Goal: Task Accomplishment & Management: Manage account settings

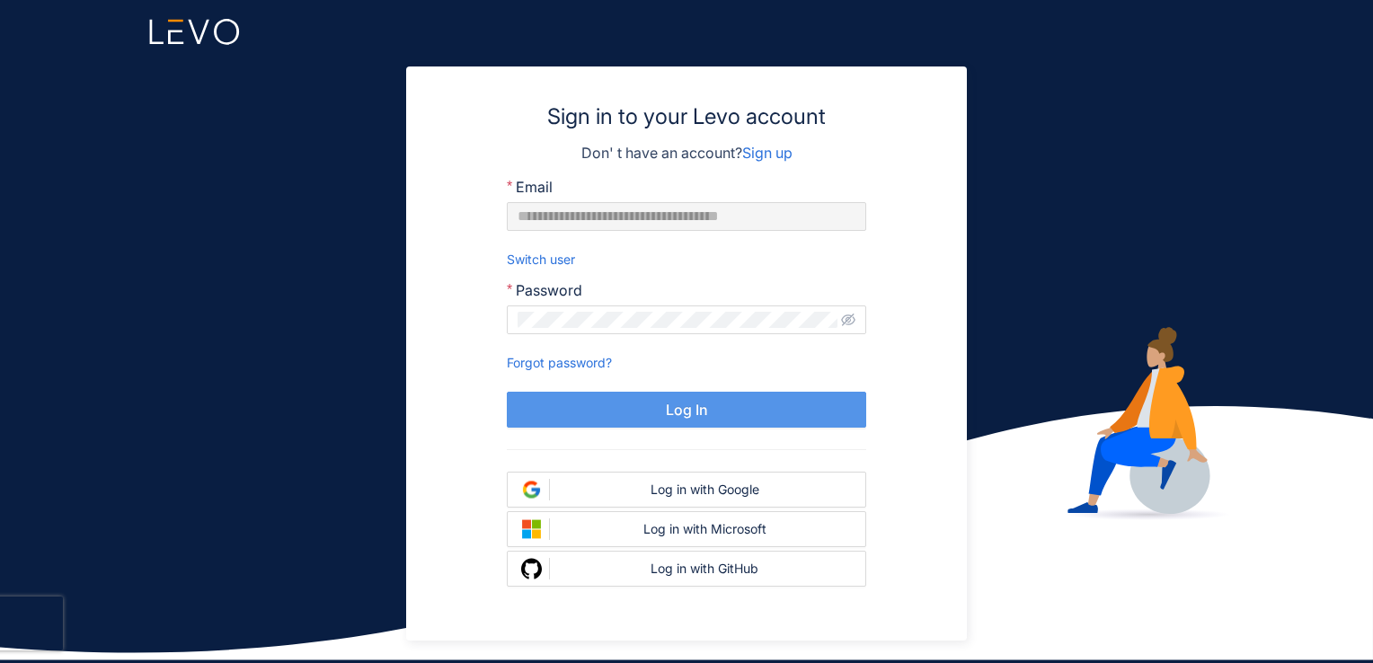
click at [667, 394] on button "Log In" at bounding box center [686, 410] width 359 height 36
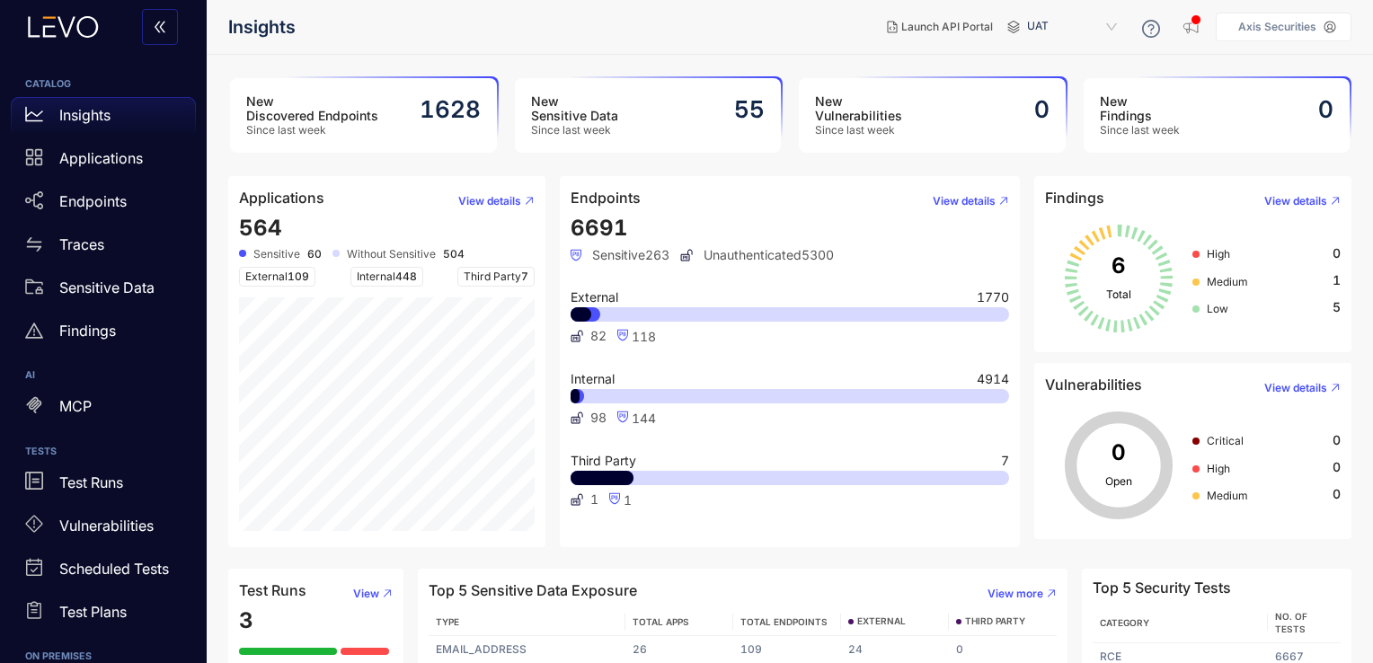
click at [1265, 32] on p "Axis Securities" at bounding box center [1277, 27] width 78 height 13
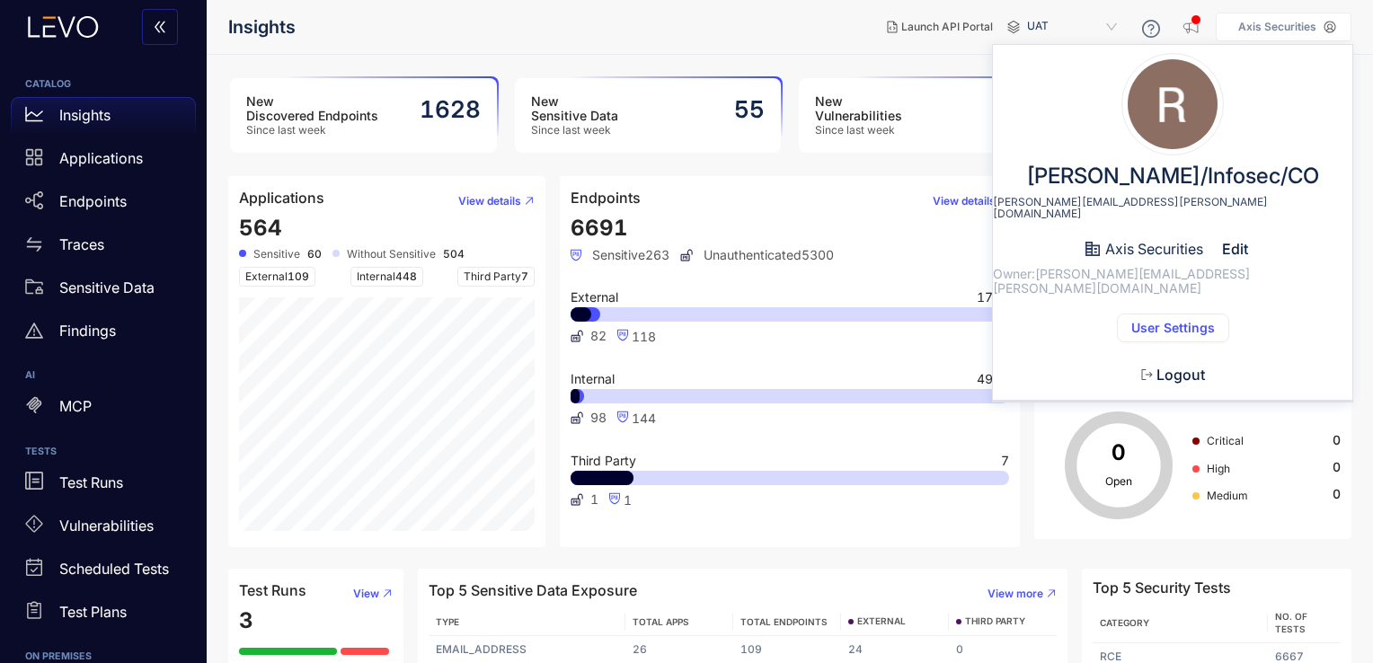
click at [1157, 321] on span "User Settings" at bounding box center [1173, 328] width 84 height 14
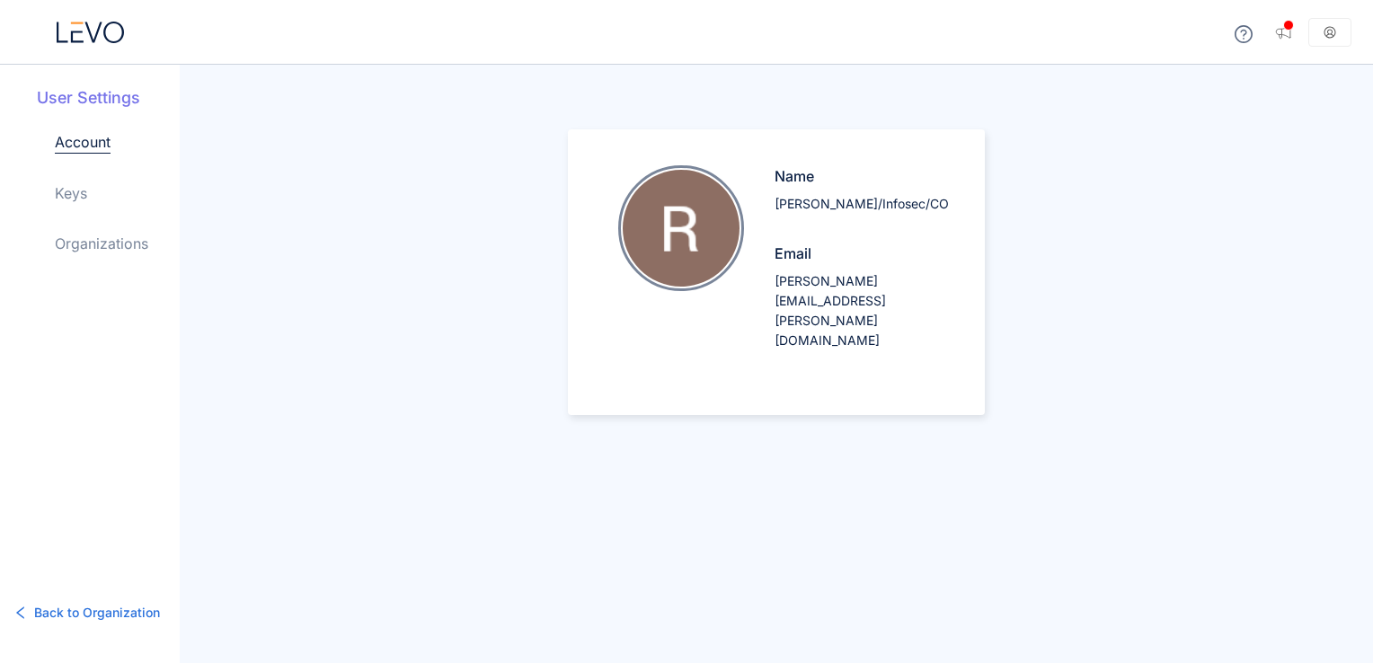
click at [79, 197] on link "Keys" at bounding box center [71, 193] width 32 height 22
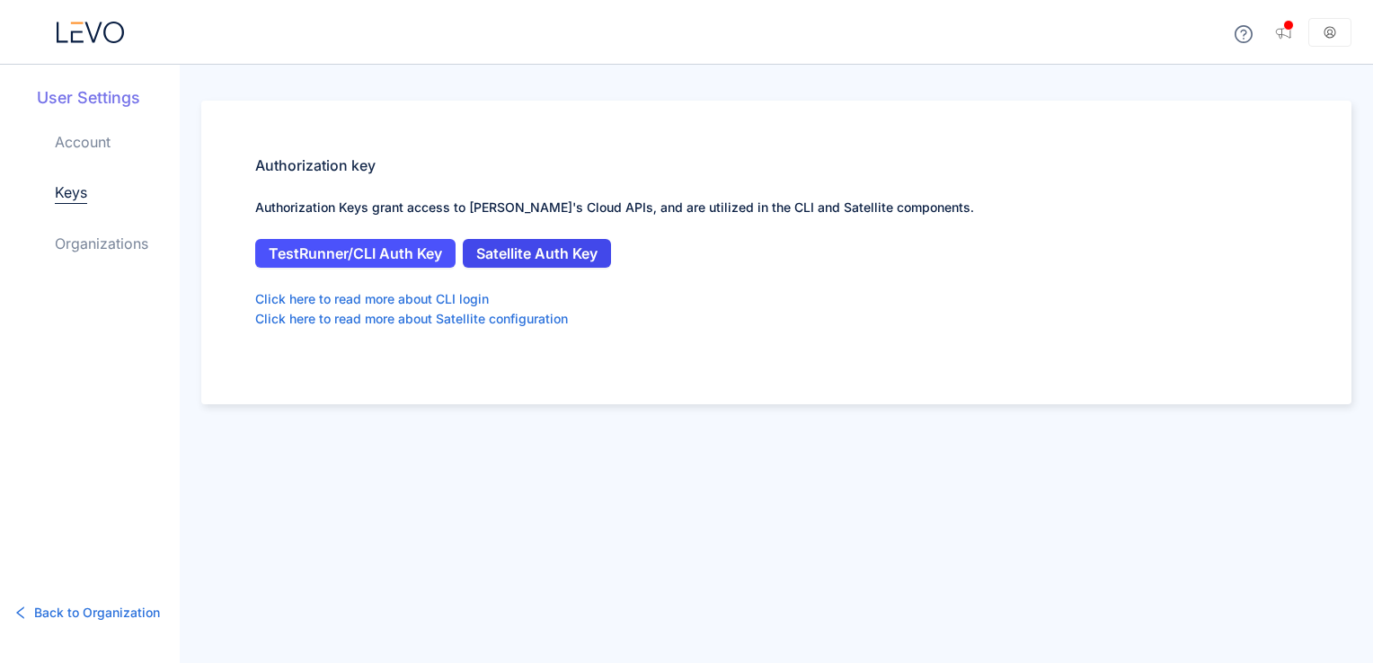
click at [553, 251] on span "Satellite Auth Key" at bounding box center [536, 253] width 121 height 16
click at [102, 29] on icon at bounding box center [90, 33] width 67 height 22
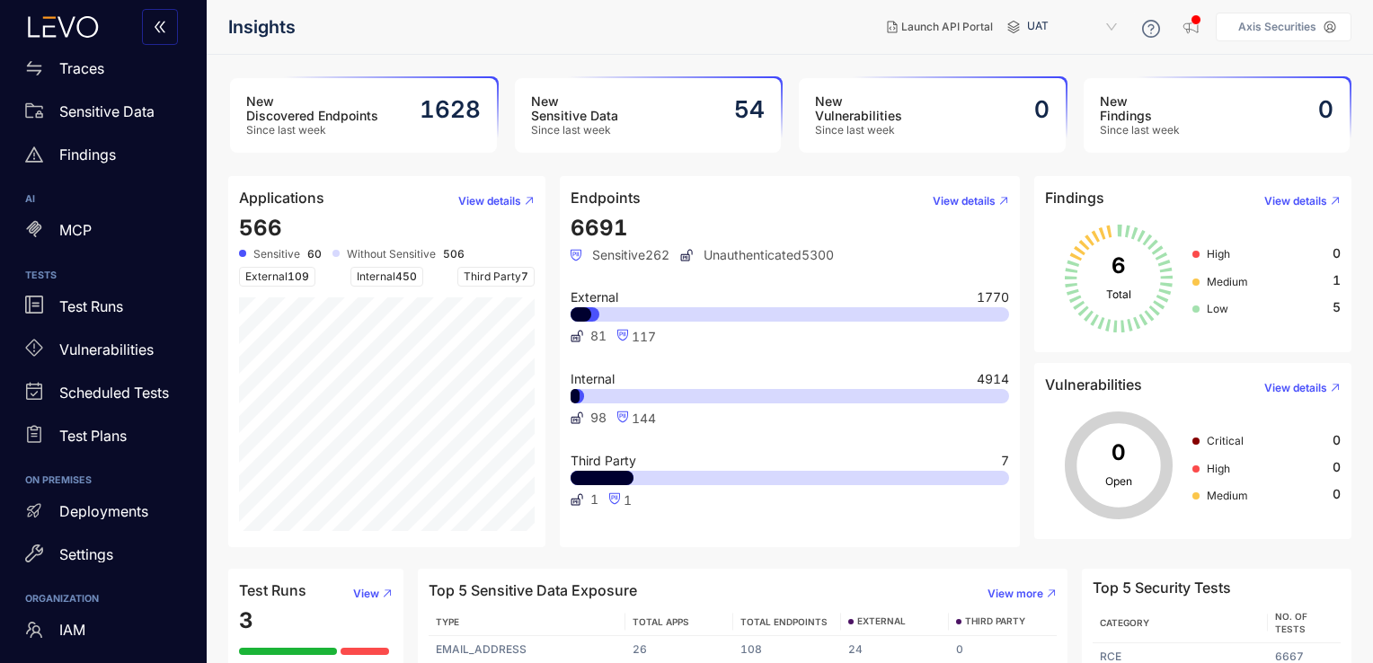
scroll to position [265, 0]
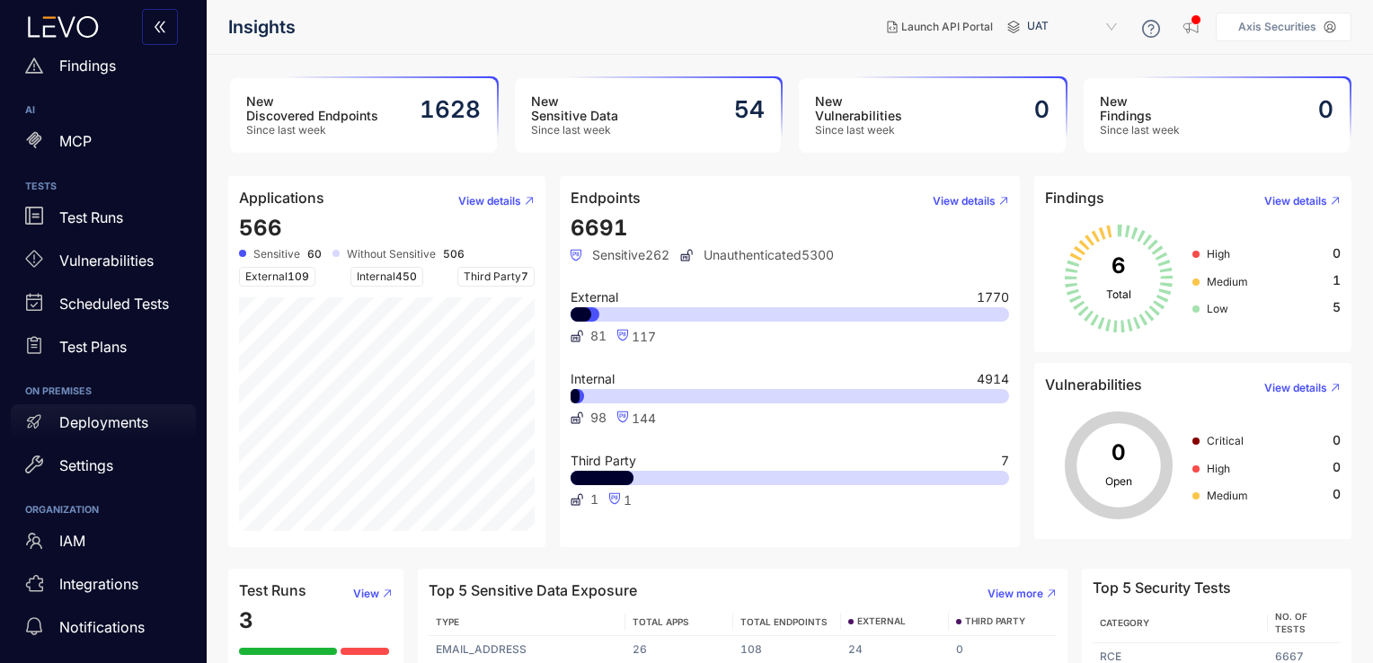
click at [119, 430] on div "Deployments" at bounding box center [103, 422] width 185 height 36
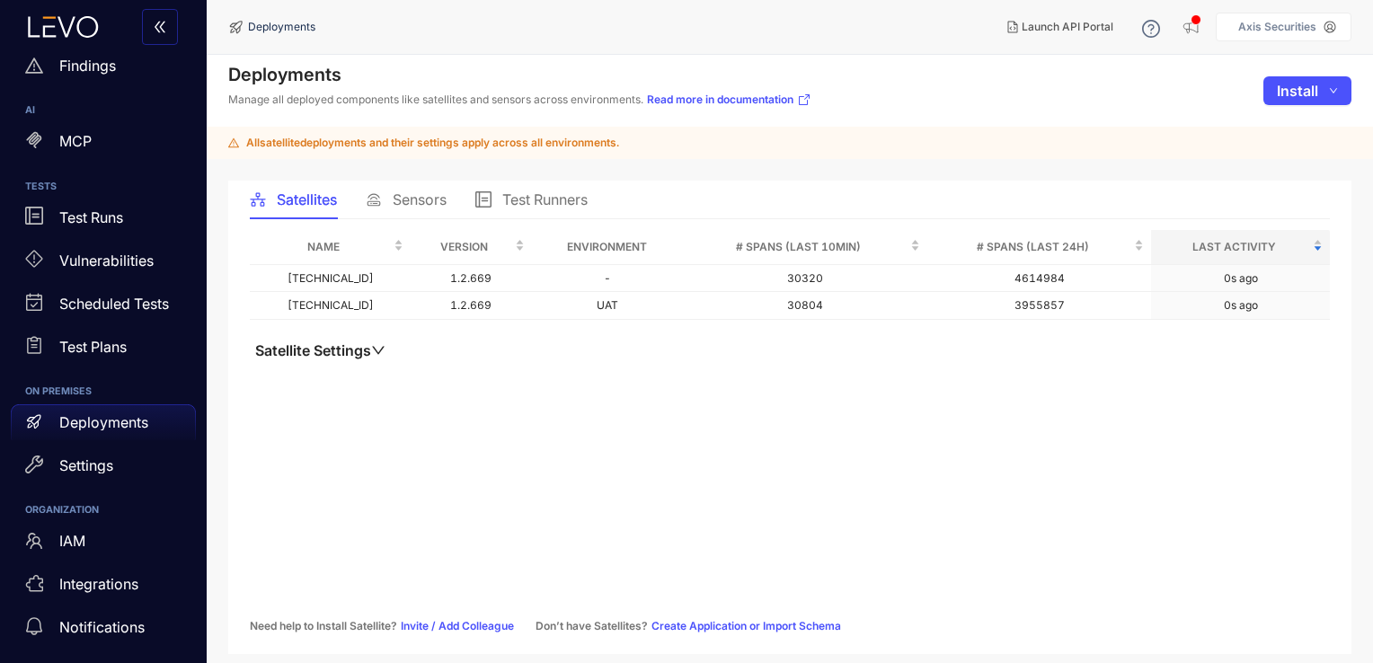
click at [439, 186] on div "Sensors" at bounding box center [406, 200] width 81 height 38
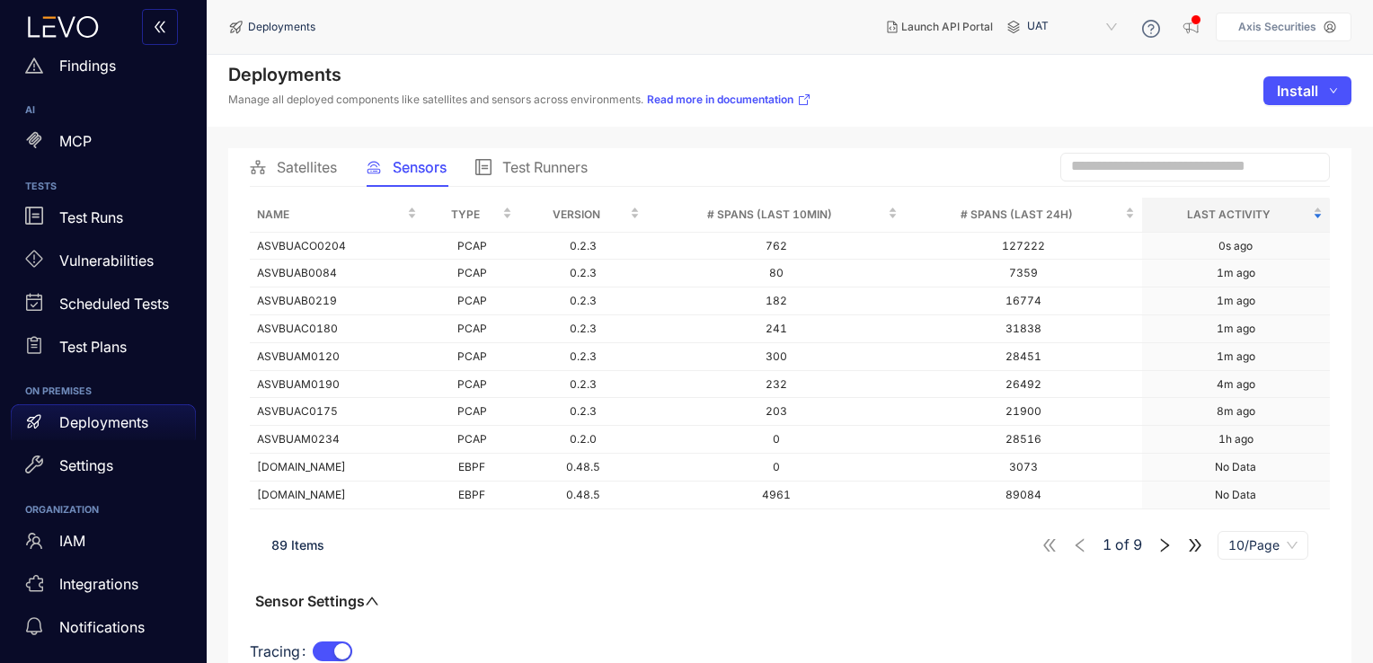
click at [323, 164] on span "Satellites" at bounding box center [307, 167] width 60 height 16
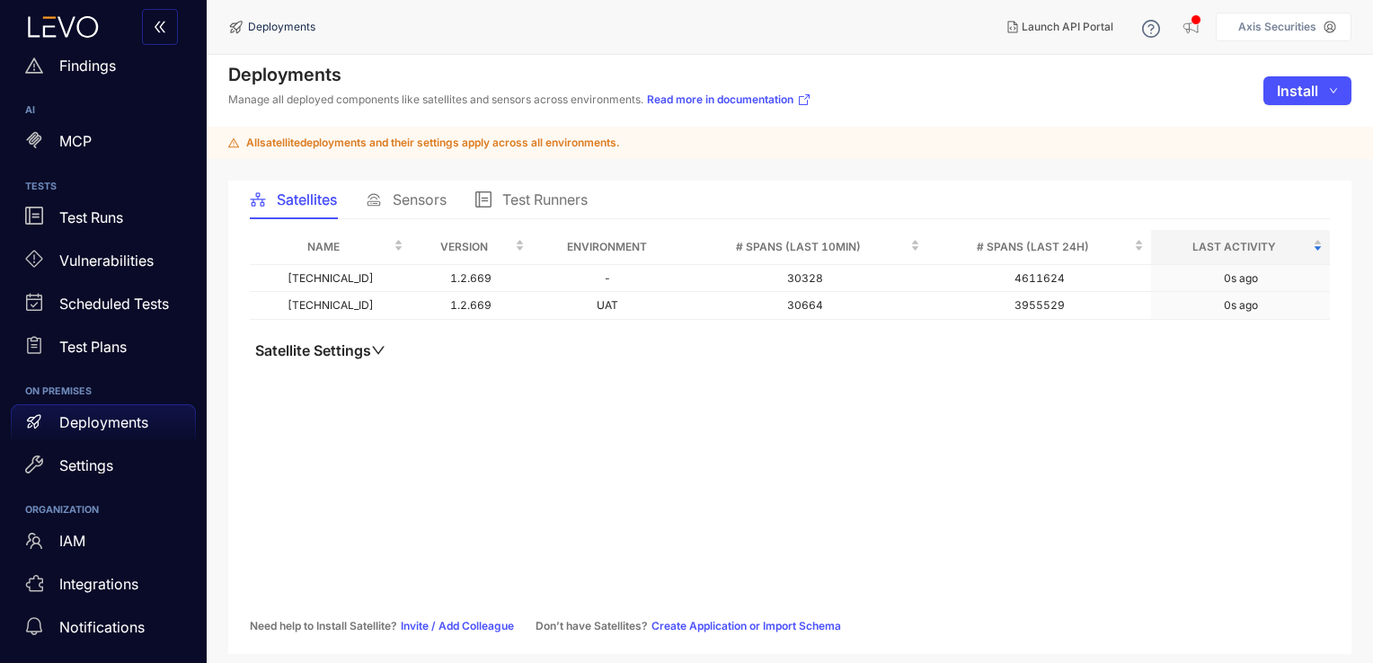
click at [456, 461] on div "Name Version Environment # Spans (last 10min) # Spans (last 24h) Last Activity …" at bounding box center [790, 431] width 1080 height 402
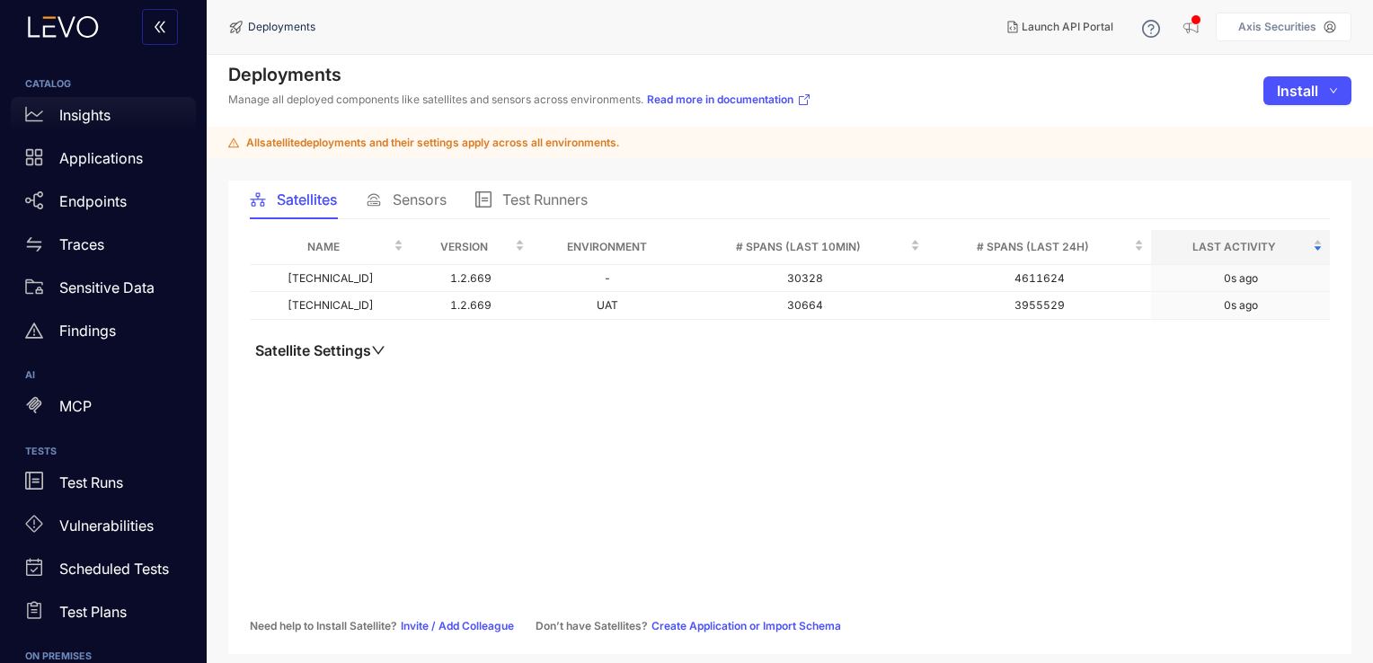
click at [122, 116] on div "Insights" at bounding box center [103, 115] width 185 height 36
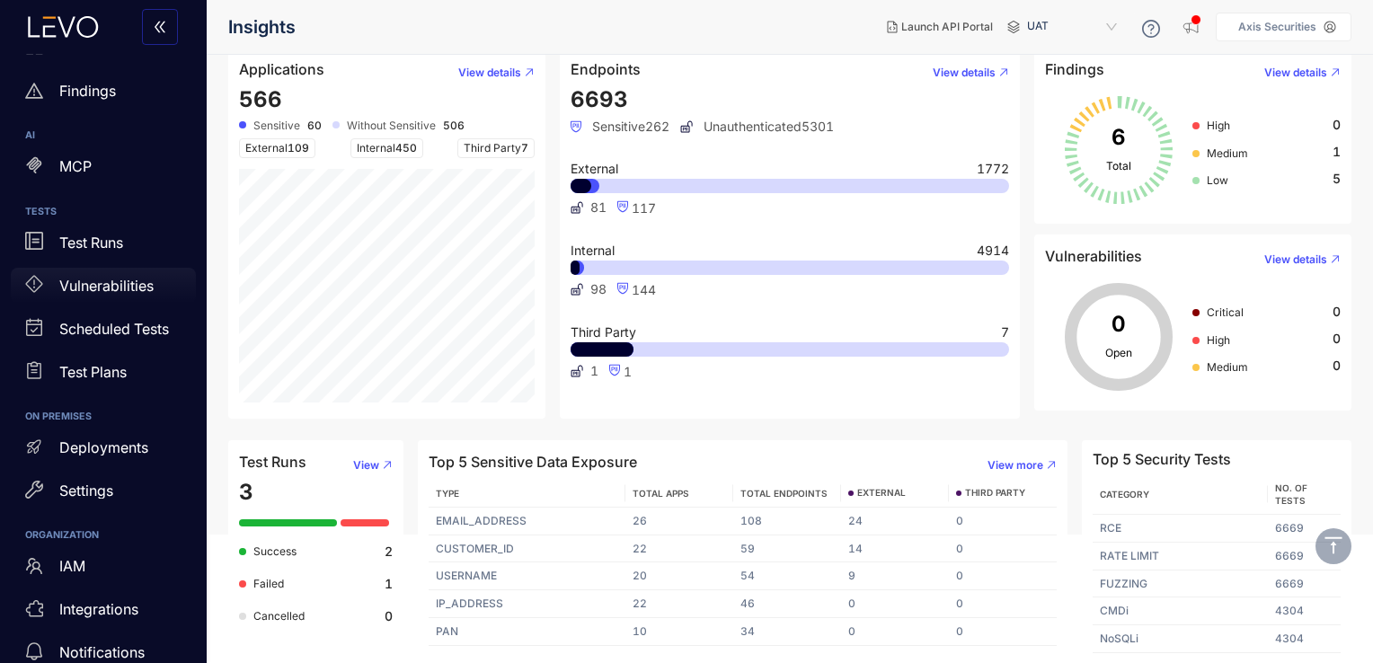
scroll to position [241, 0]
click at [136, 444] on p "Deployments" at bounding box center [103, 446] width 89 height 16
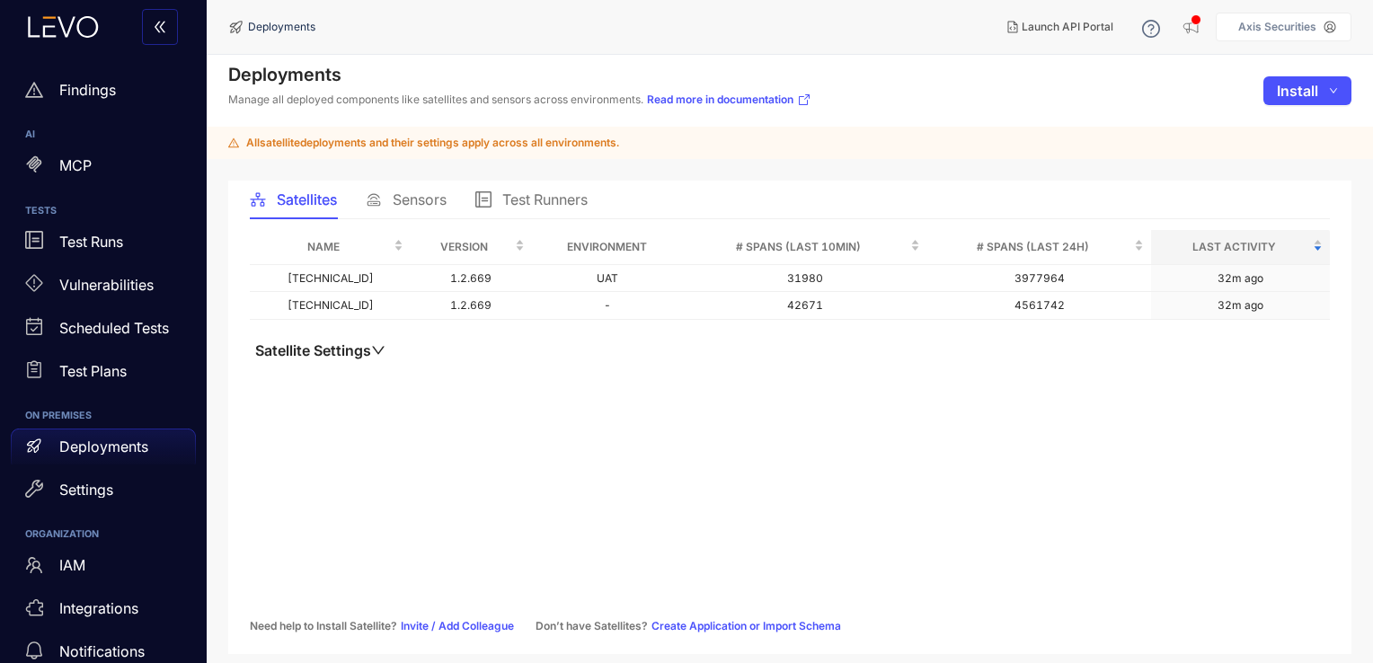
click at [1266, 17] on aside "Axis Securities" at bounding box center [1283, 27] width 136 height 29
click at [1299, 29] on p "Axis Securities" at bounding box center [1277, 27] width 78 height 13
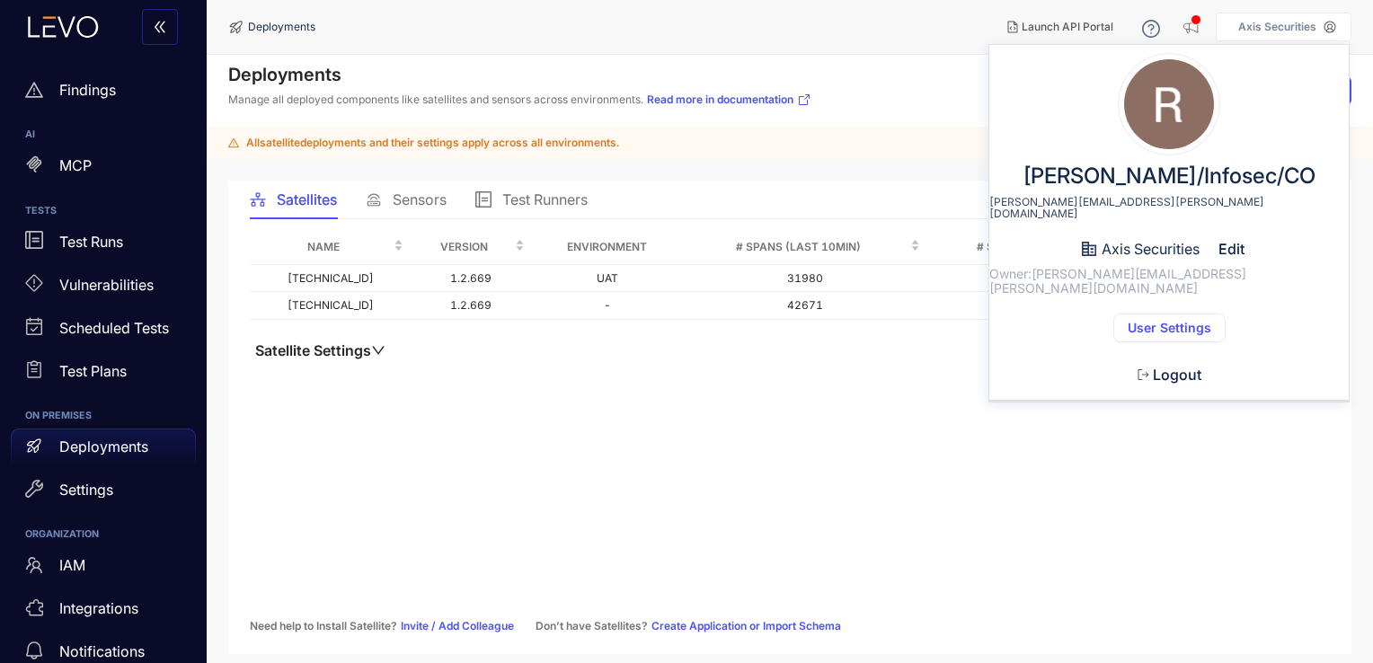
click at [1162, 321] on span "User Settings" at bounding box center [1169, 328] width 84 height 14
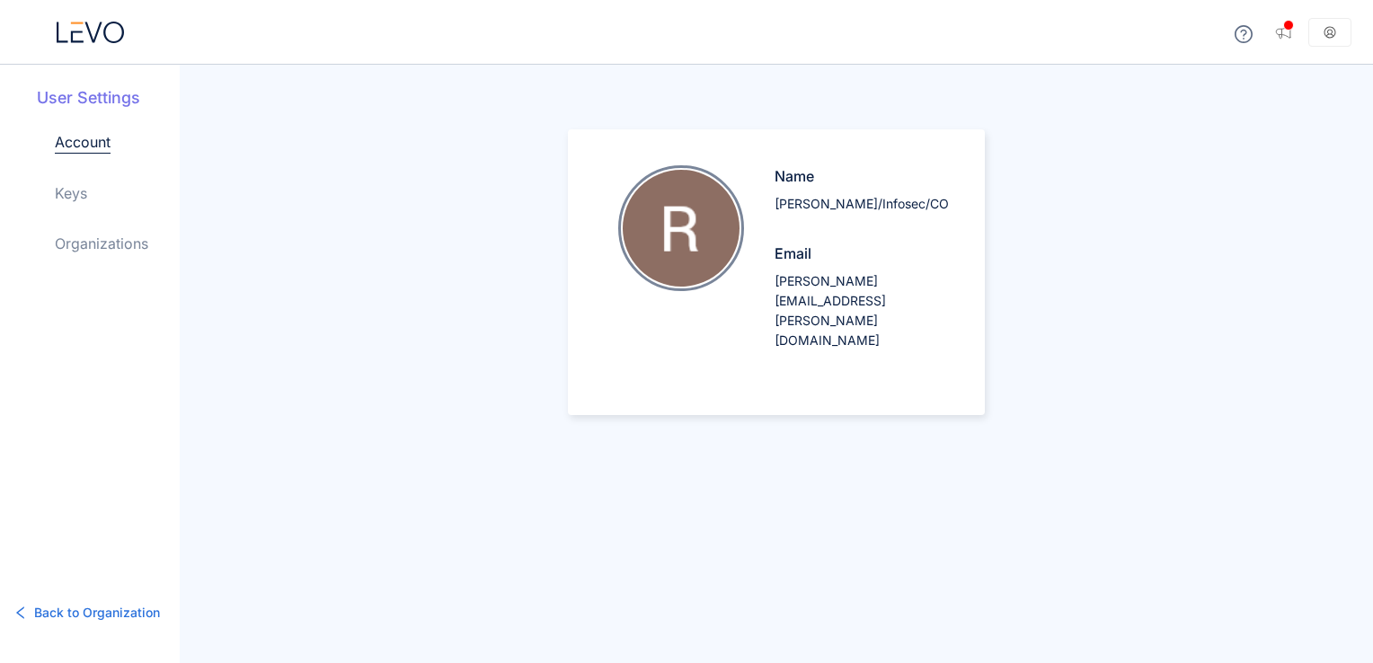
click at [68, 190] on link "Keys" at bounding box center [71, 193] width 32 height 22
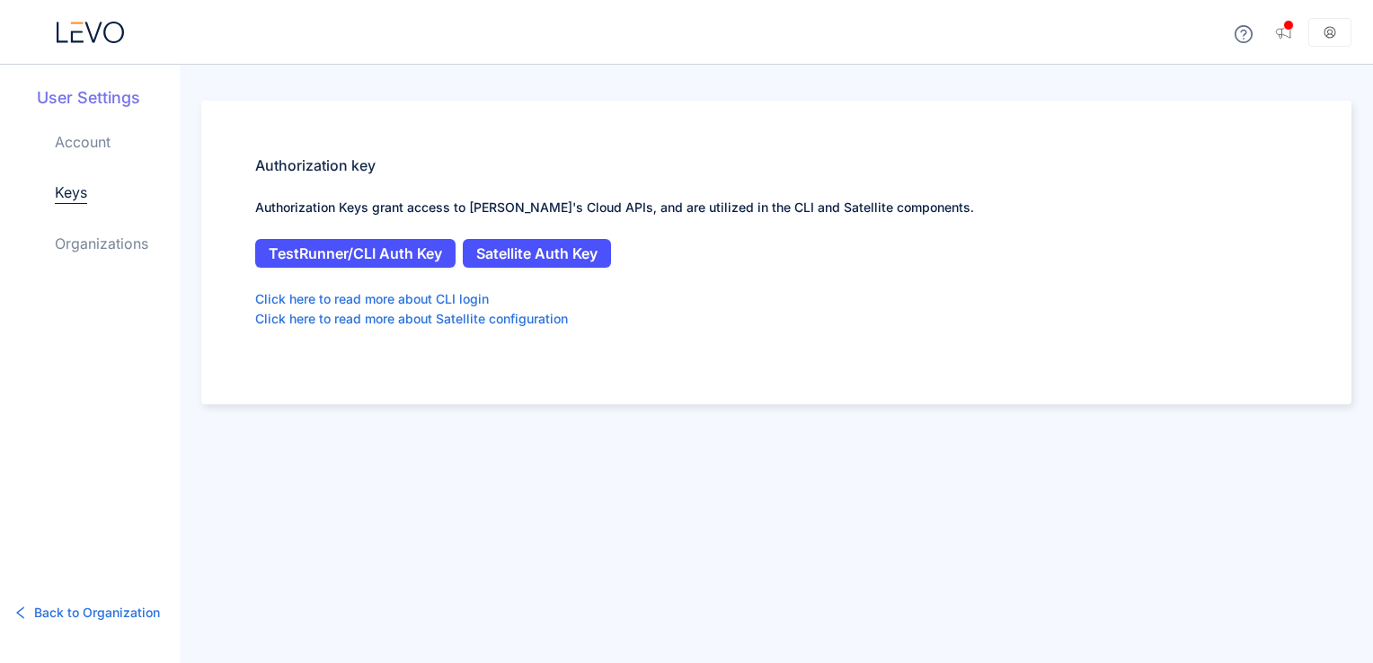
click at [101, 239] on link "Organizations" at bounding box center [101, 244] width 93 height 22
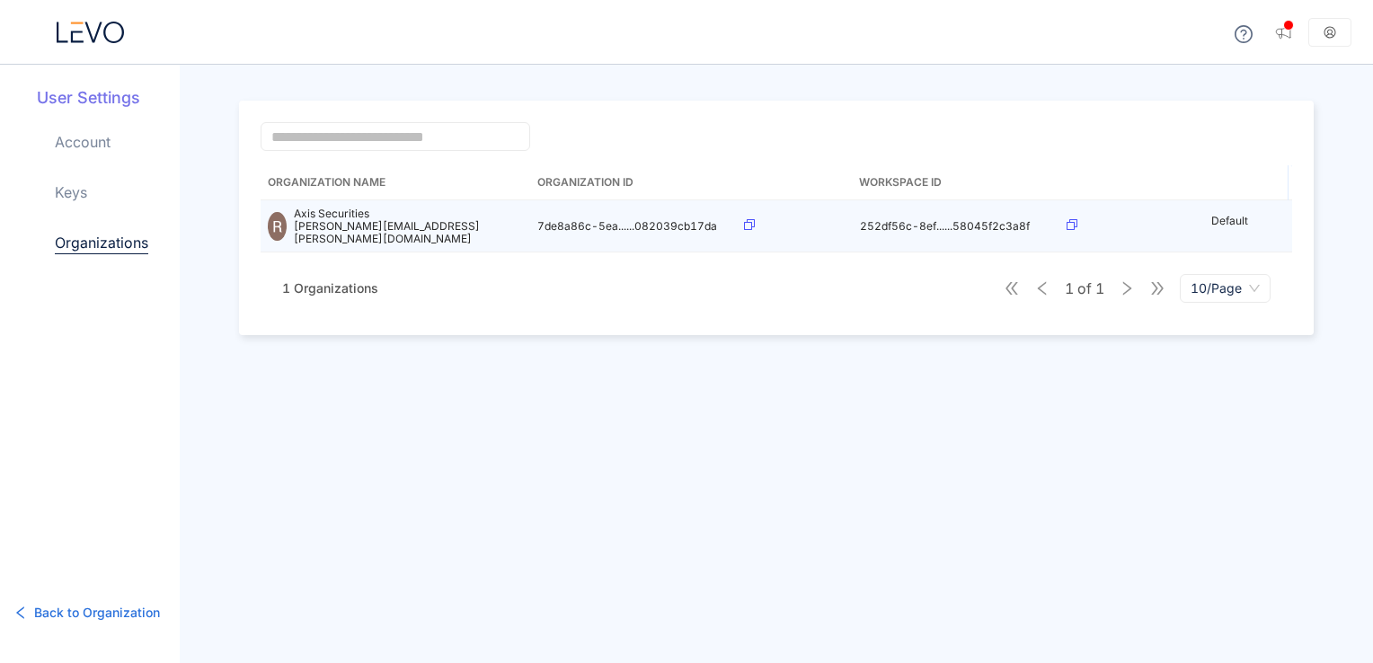
click at [751, 220] on icon at bounding box center [749, 224] width 11 height 11
click at [754, 219] on icon at bounding box center [749, 224] width 11 height 11
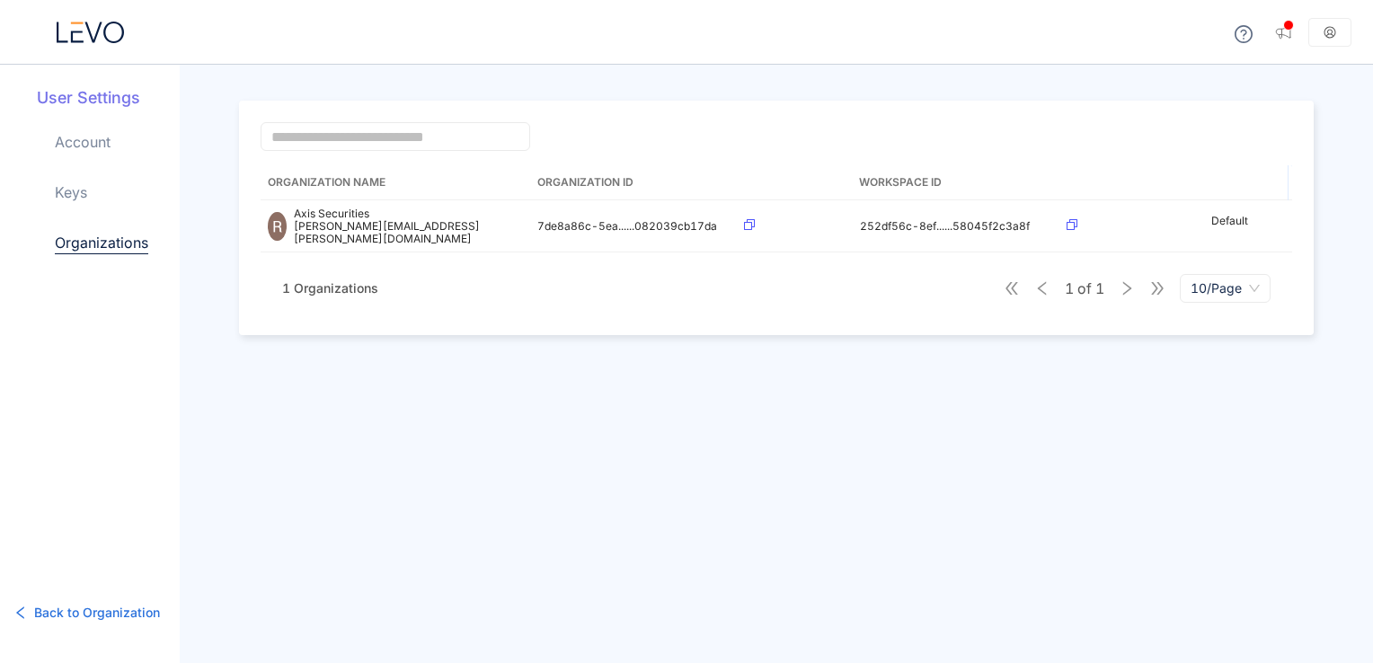
click at [65, 206] on div "Account Keys Organizations" at bounding box center [117, 207] width 125 height 152
click at [75, 189] on link "Keys" at bounding box center [71, 192] width 32 height 22
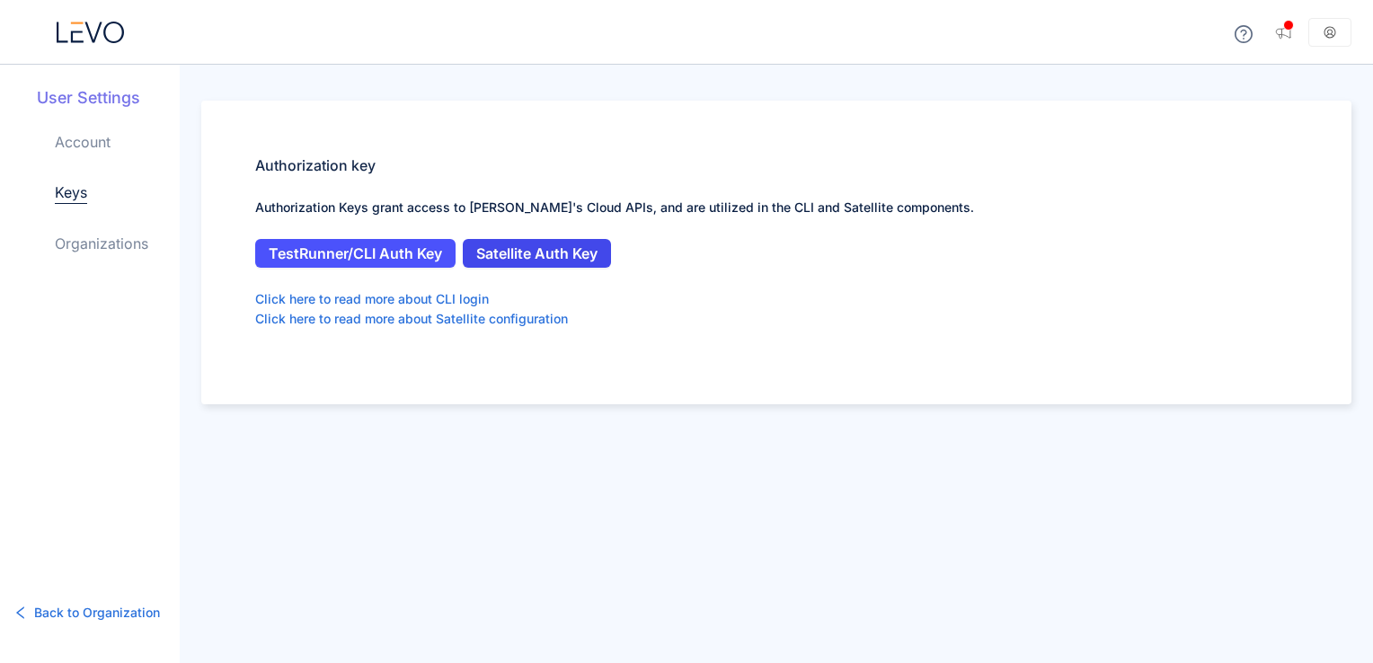
click at [489, 245] on span "Satellite Auth Key" at bounding box center [536, 253] width 121 height 16
click at [83, 134] on link "Account" at bounding box center [83, 142] width 56 height 22
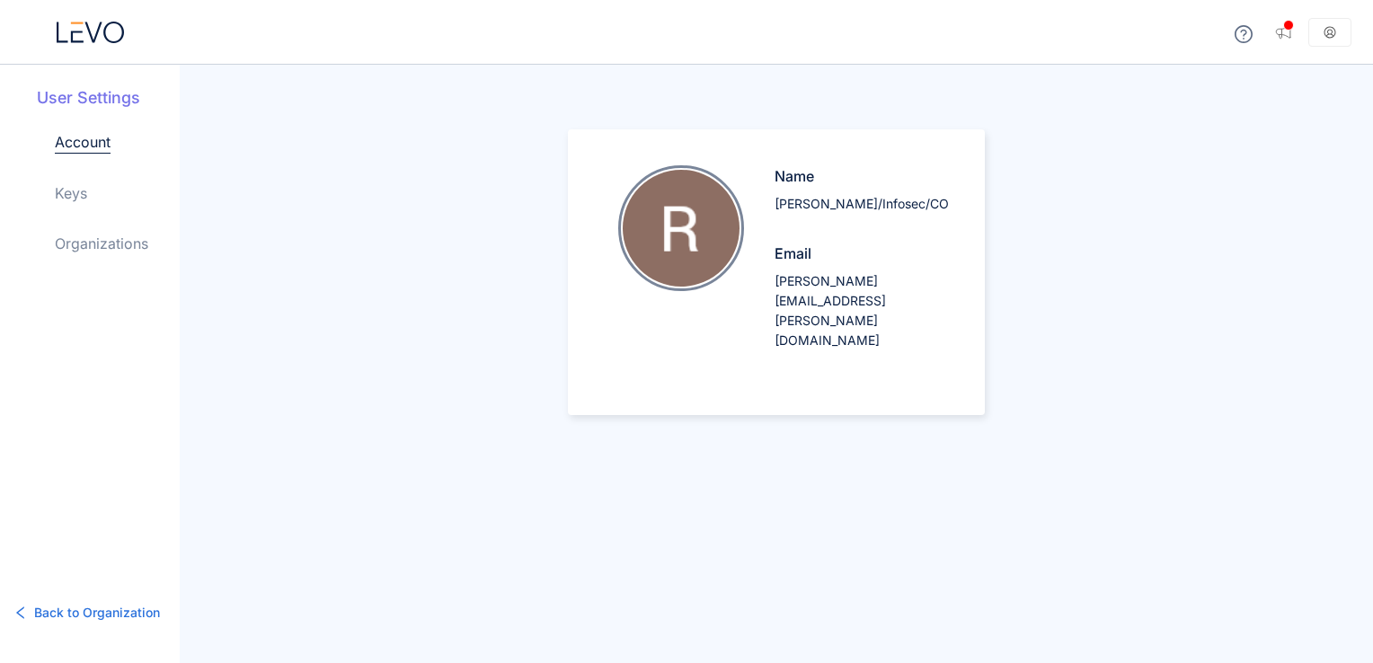
click at [82, 188] on link "Keys" at bounding box center [71, 193] width 32 height 22
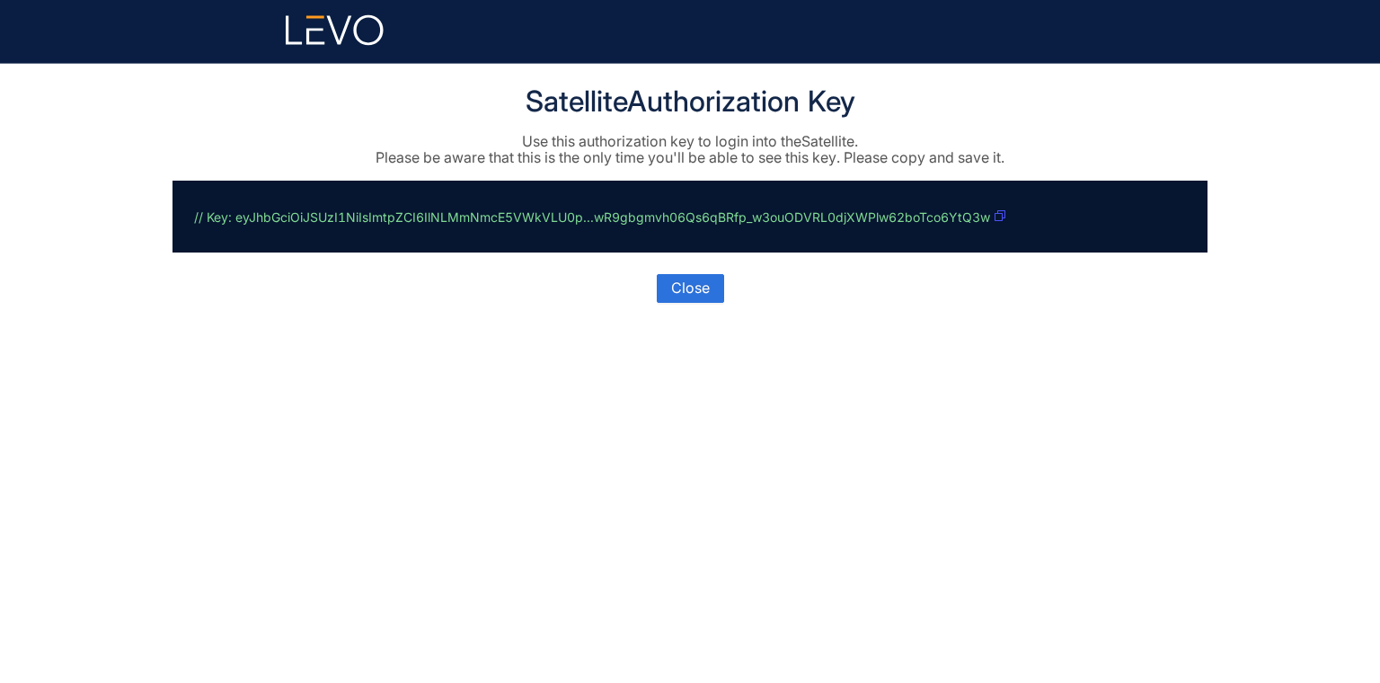
click at [718, 217] on icon "button" at bounding box center [999, 215] width 11 height 11
click at [718, 211] on icon "button" at bounding box center [999, 215] width 11 height 11
